Goal: Feedback & Contribution: Submit feedback/report problem

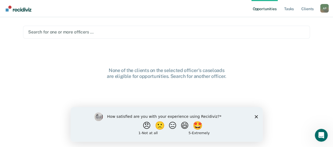
click at [256, 116] on polygon "Close survey" at bounding box center [256, 116] width 3 height 3
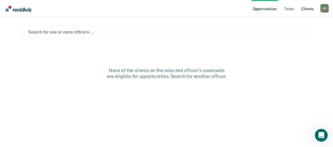
click at [305, 10] on link "Client s" at bounding box center [308, 8] width 15 height 17
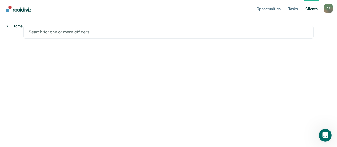
click at [19, 27] on link "Home" at bounding box center [14, 26] width 16 height 5
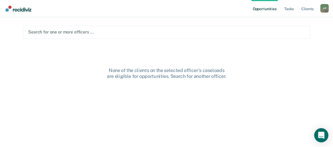
click at [323, 137] on icon "Open Intercom Messenger" at bounding box center [321, 135] width 6 height 7
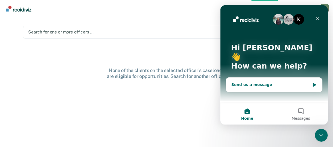
click at [265, 82] on div "Send us a message" at bounding box center [270, 85] width 79 height 6
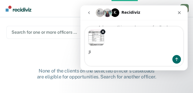
type textarea "J"
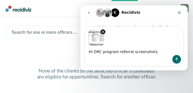
type textarea "Hi DRC program referral screenshots"
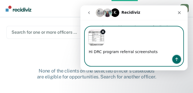
click at [178, 60] on icon "Send a message…" at bounding box center [177, 59] width 4 height 4
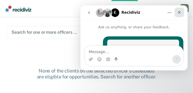
scroll to position [57, 0]
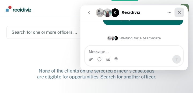
click at [181, 14] on icon "Close" at bounding box center [180, 12] width 4 height 4
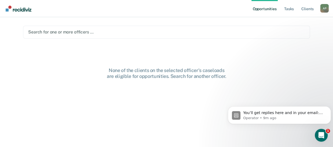
scroll to position [0, 0]
